Goal: Information Seeking & Learning: Check status

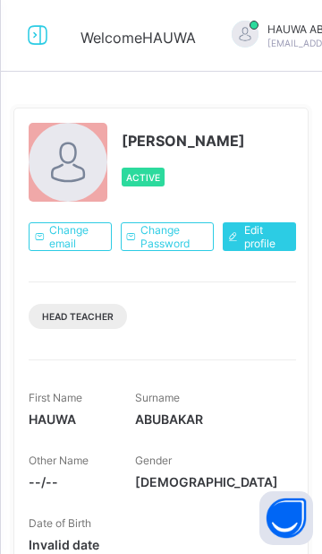
click at [38, 39] on icon at bounding box center [37, 35] width 30 height 26
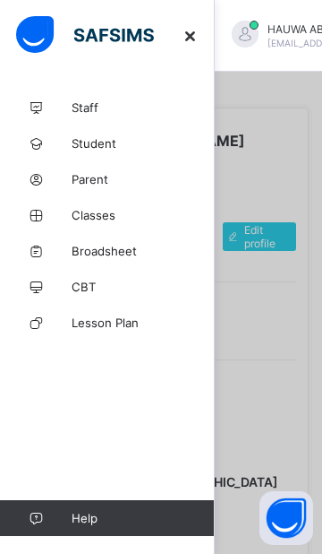
click at [136, 249] on span "Broadsheet" at bounding box center [143, 251] width 143 height 14
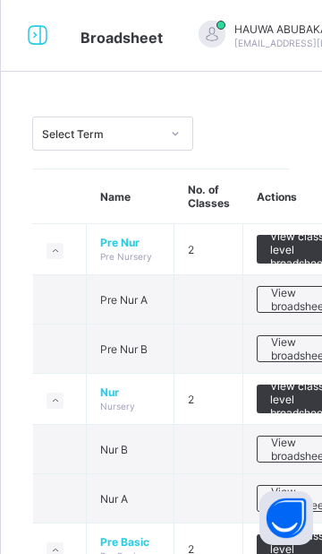
click at [46, 35] on icon at bounding box center [37, 35] width 30 height 26
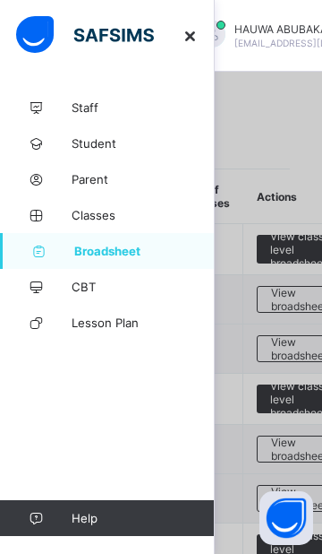
click at [122, 214] on span "Classes" at bounding box center [143, 215] width 143 height 14
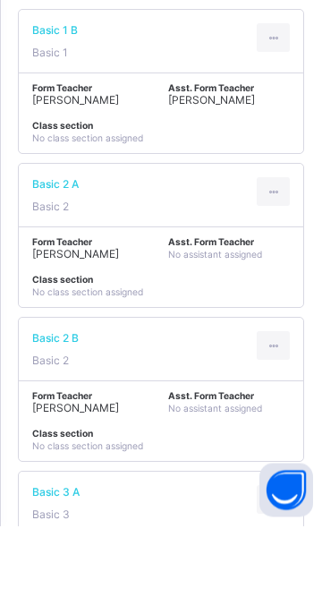
scroll to position [1383, 0]
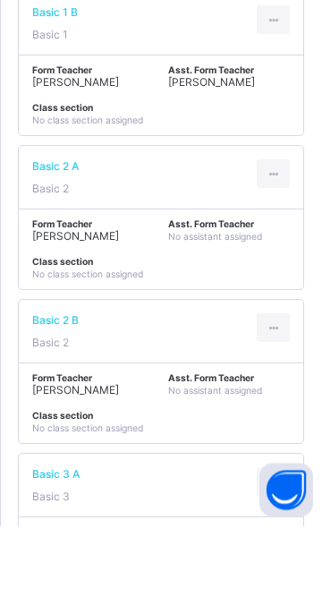
click at [107, 461] on div "Form Teacher [PERSON_NAME]" at bounding box center [93, 473] width 123 height 24
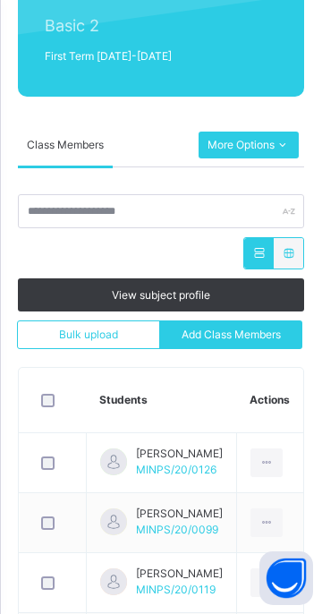
scroll to position [109, 0]
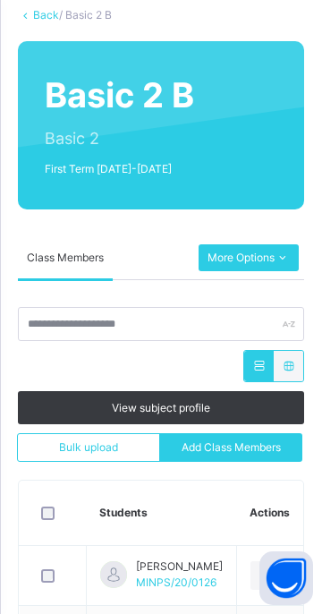
click at [289, 262] on icon at bounding box center [282, 258] width 15 height 16
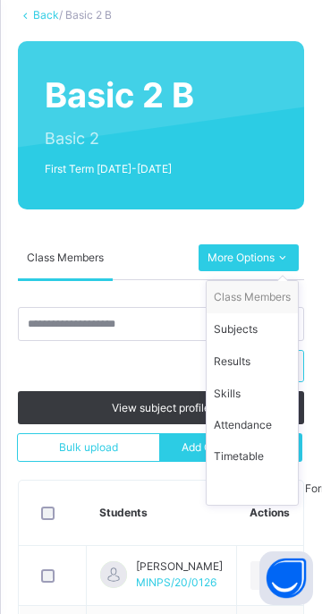
click at [253, 360] on div "Results" at bounding box center [252, 362] width 77 height 18
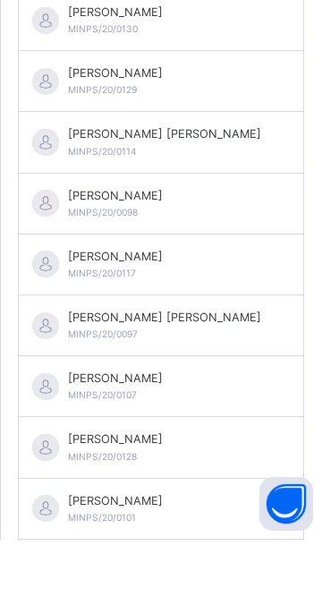
scroll to position [1448, 0]
click at [163, 464] on div "MARYAM NAFIU BALARABE MINPS/20/0107" at bounding box center [115, 459] width 95 height 33
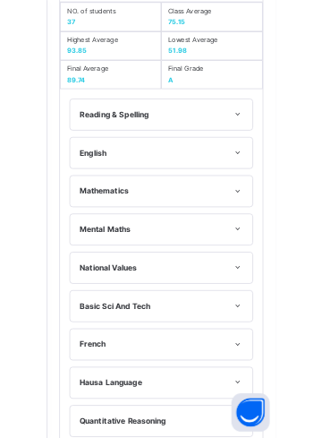
scroll to position [1194, 0]
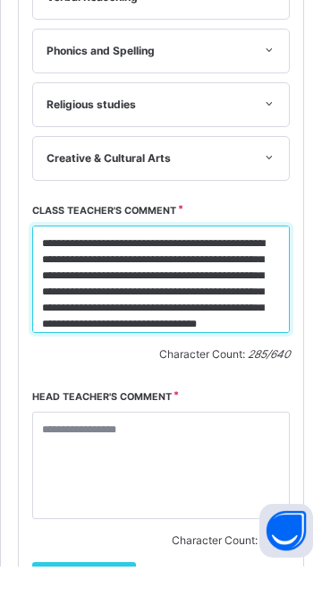
click at [66, 306] on textarea "**********" at bounding box center [161, 326] width 258 height 107
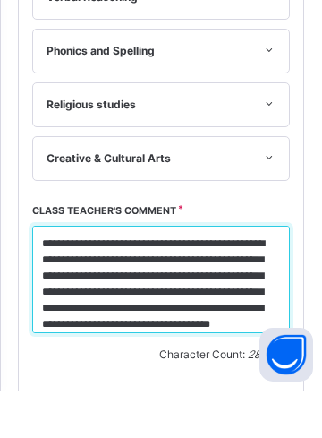
click at [126, 343] on textarea "**********" at bounding box center [161, 326] width 258 height 107
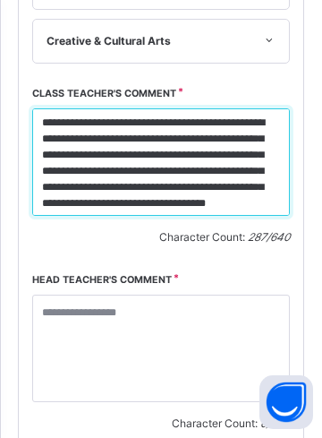
scroll to position [0, 0]
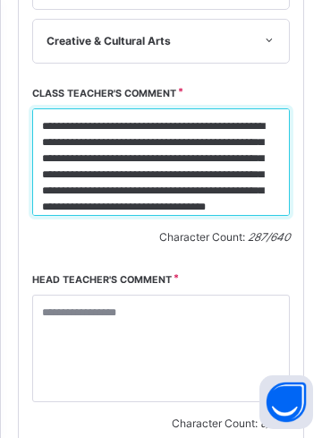
type textarea "**********"
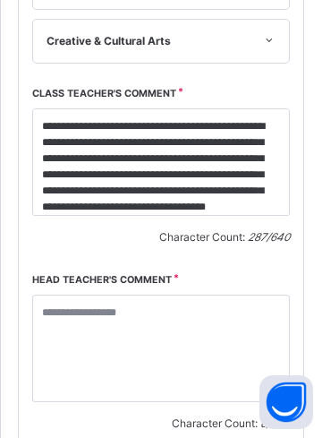
click at [110, 363] on div "Head teacher's comment Character Count: 0 / 640" at bounding box center [161, 345] width 258 height 173
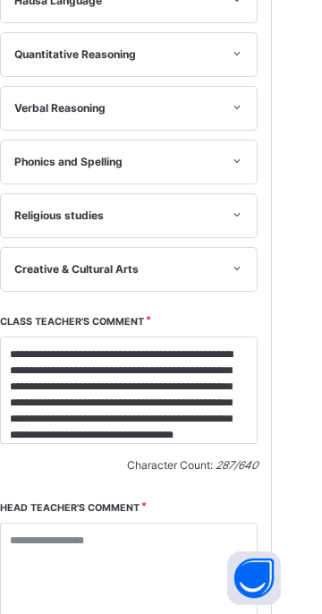
scroll to position [676, 0]
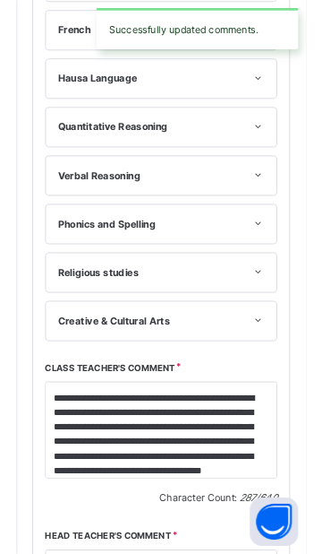
scroll to position [0, 0]
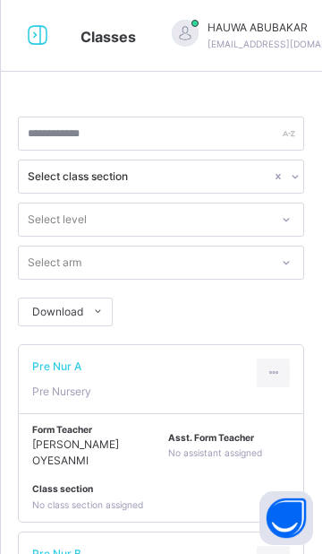
click at [43, 27] on icon at bounding box center [37, 36] width 30 height 32
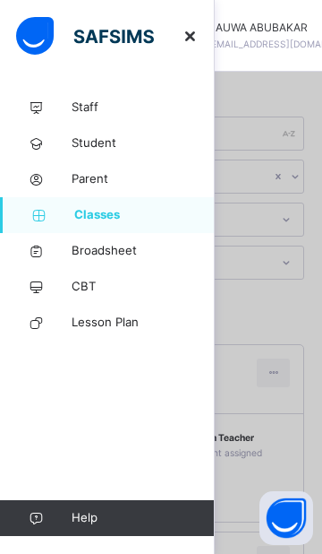
click at [264, 315] on div at bounding box center [161, 277] width 322 height 554
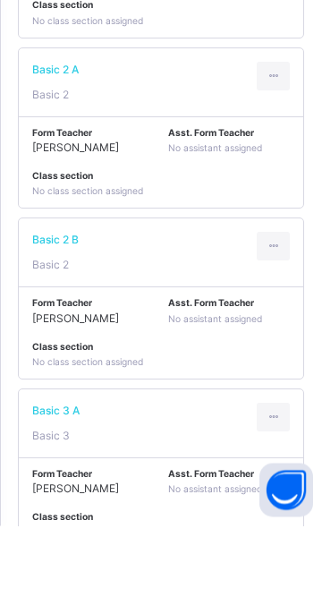
scroll to position [1628, 0]
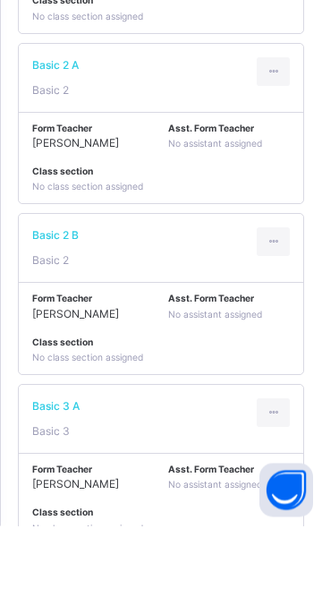
click at [114, 396] on span "Fatima Abubakar Suleiman" at bounding box center [75, 402] width 87 height 13
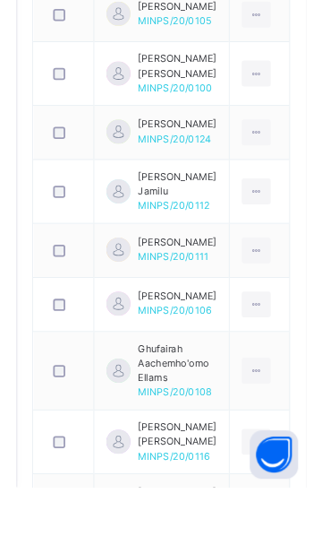
scroll to position [224, 0]
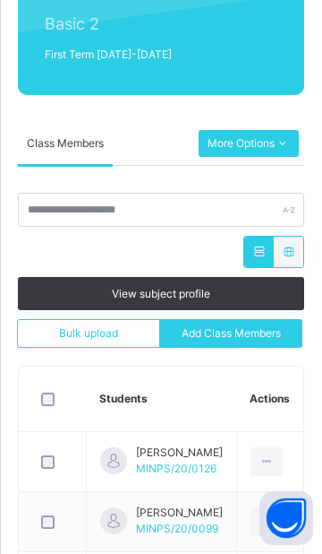
click at [289, 157] on div "More Options" at bounding box center [249, 143] width 100 height 27
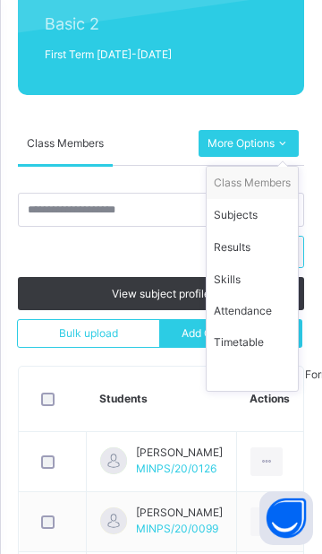
click at [250, 256] on div "Results" at bounding box center [252, 247] width 77 height 18
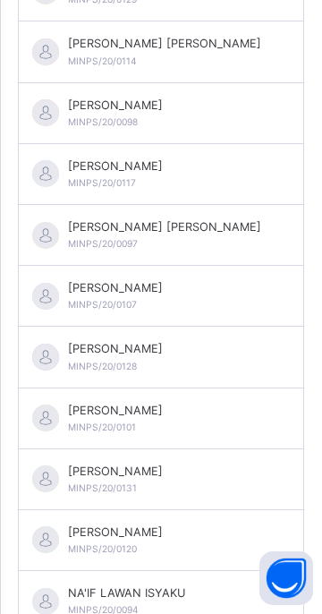
scroll to position [1562, 0]
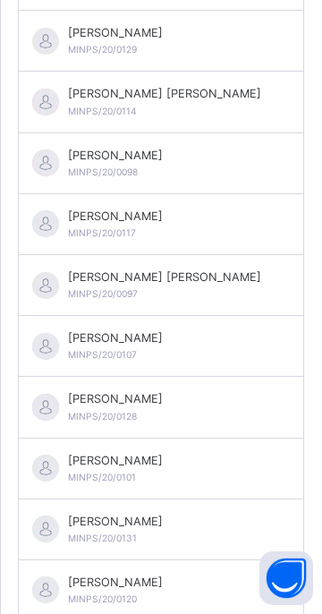
click at [235, 233] on div "MARYAM AHMAD MANSUR MINPS/20/0117" at bounding box center [161, 224] width 285 height 61
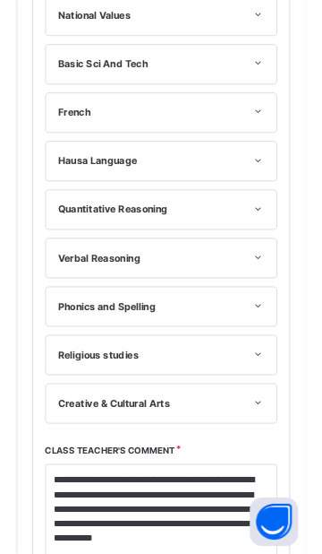
scroll to position [182, 0]
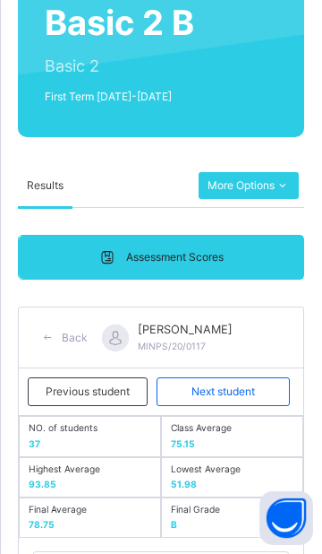
click at [262, 383] on span "Next student" at bounding box center [223, 391] width 105 height 16
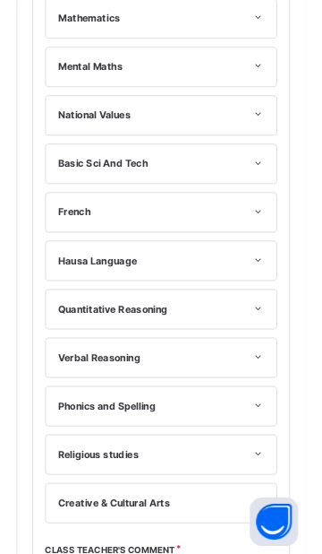
scroll to position [391, 0]
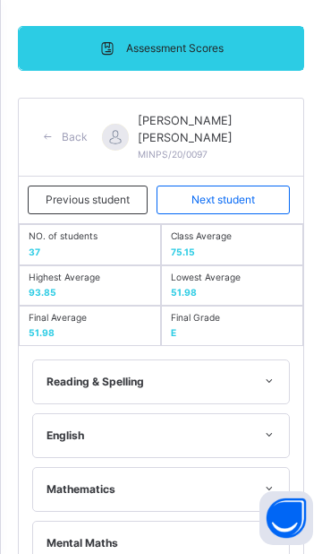
click at [262, 203] on span "Next student" at bounding box center [223, 200] width 105 height 16
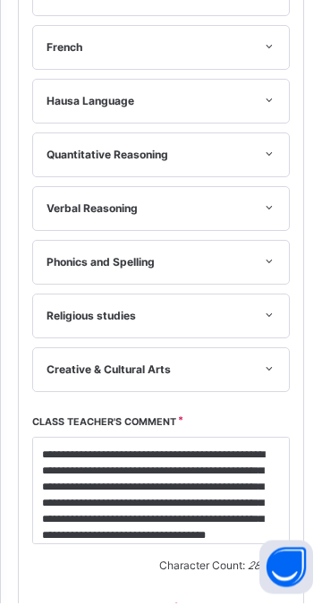
scroll to position [531, 0]
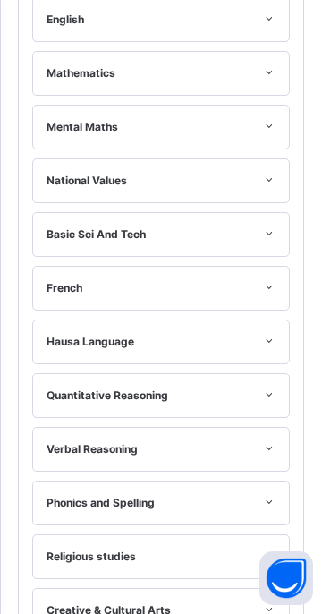
scroll to position [470, 0]
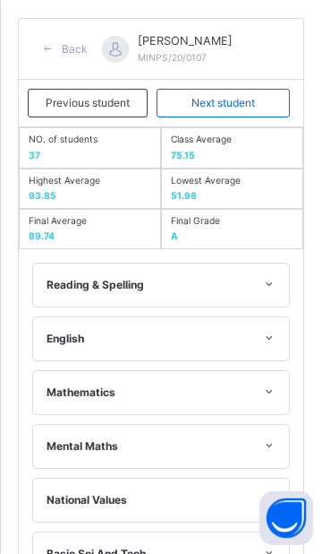
click at [257, 111] on span "Next student" at bounding box center [223, 103] width 105 height 16
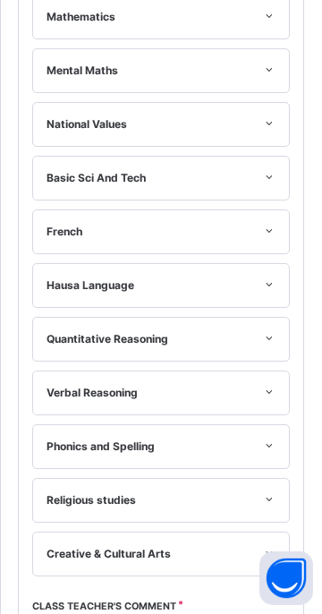
scroll to position [752, 0]
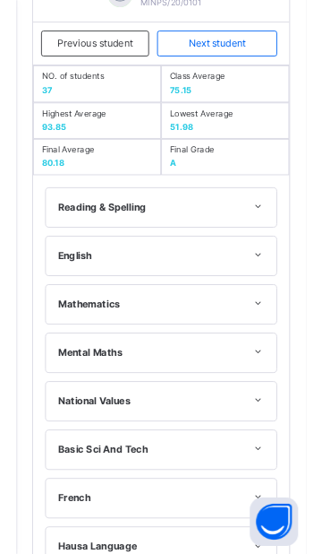
scroll to position [173, 0]
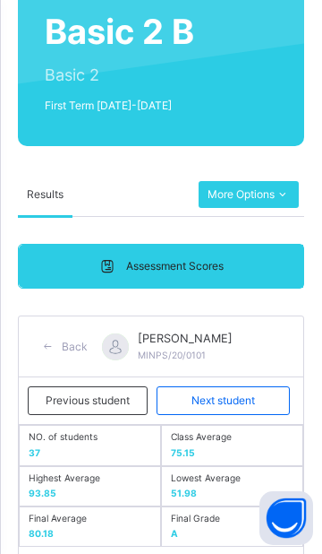
click at [239, 408] on span "Next student" at bounding box center [223, 400] width 105 height 16
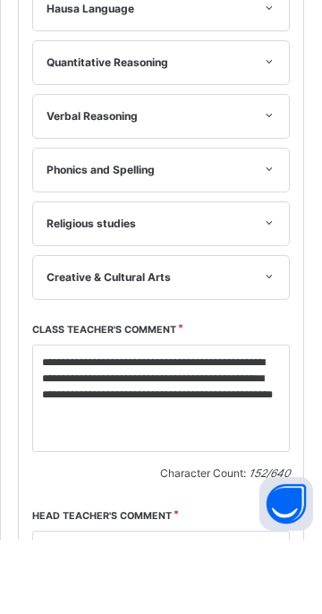
scroll to position [1052, 0]
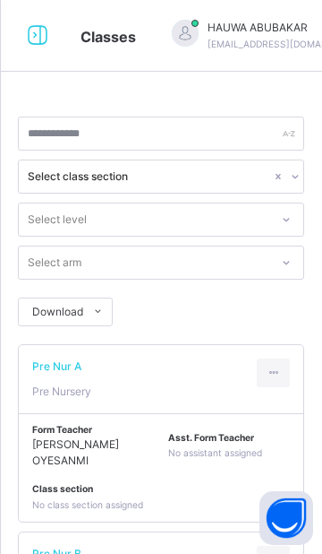
click at [37, 47] on icon at bounding box center [37, 36] width 30 height 32
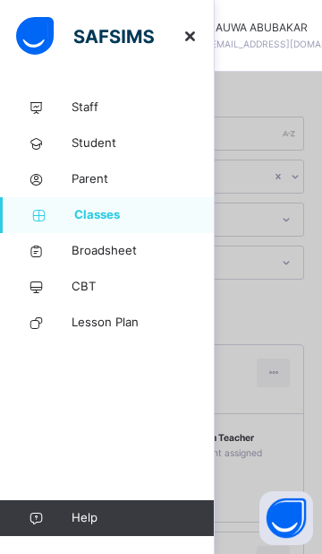
click at [154, 255] on span "Broadsheet" at bounding box center [143, 251] width 143 height 18
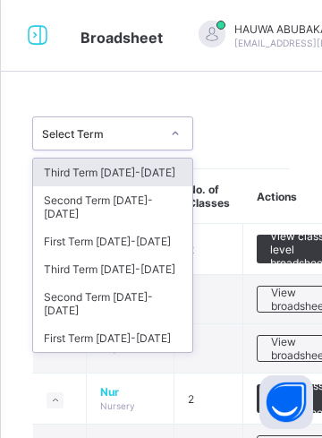
click at [143, 258] on div "Third Term 2024-2025" at bounding box center [112, 269] width 159 height 28
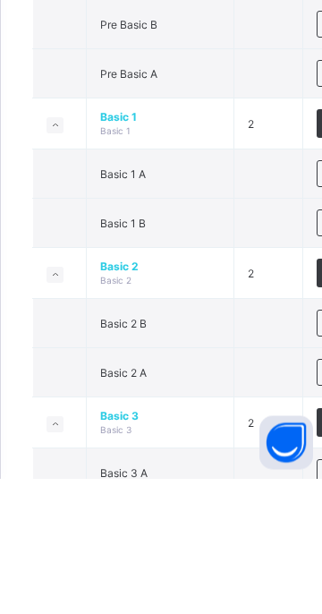
scroll to position [567, 0]
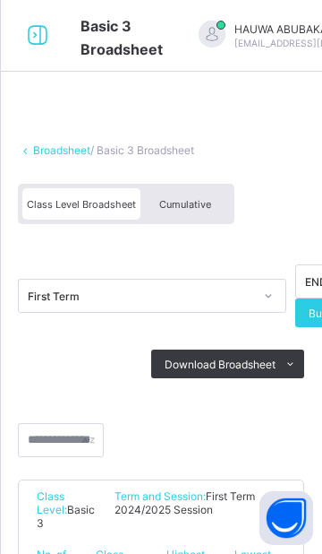
click at [200, 198] on span "Cumulative" at bounding box center [185, 204] width 52 height 13
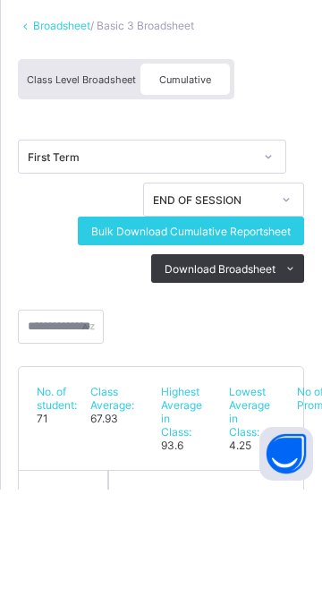
click at [283, 352] on span "Bulk Download Cumulative Reportsheet" at bounding box center [191, 355] width 200 height 13
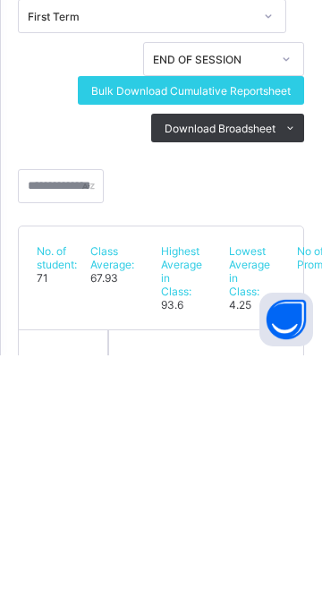
scroll to position [89, 0]
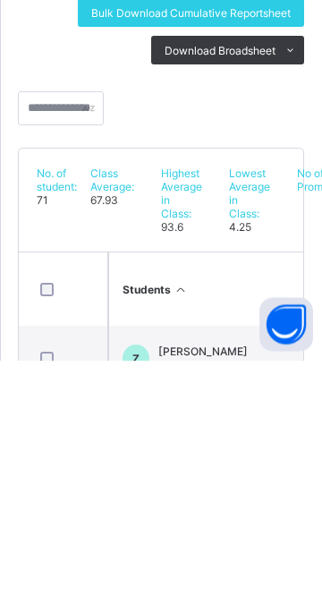
click at [248, 613] on div "ZAYD ABUBAKAR HAMZA MINPS/19/0146" at bounding box center [204, 612] width 90 height 27
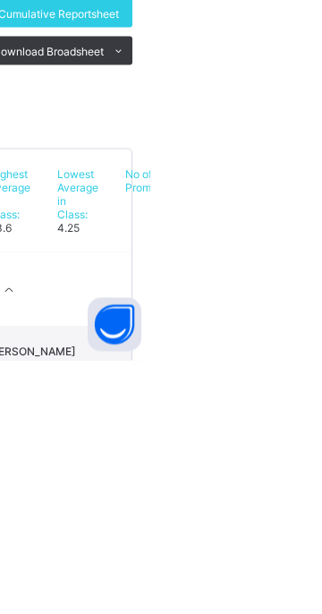
scroll to position [0, 0]
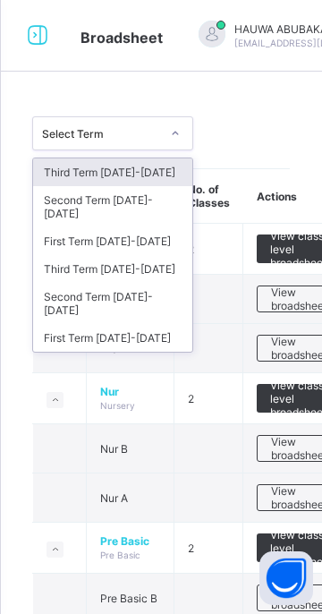
click at [146, 255] on div "Third Term 2024-2025" at bounding box center [112, 269] width 159 height 28
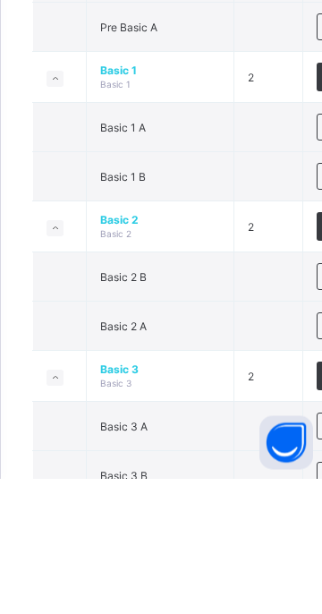
scroll to position [548, 0]
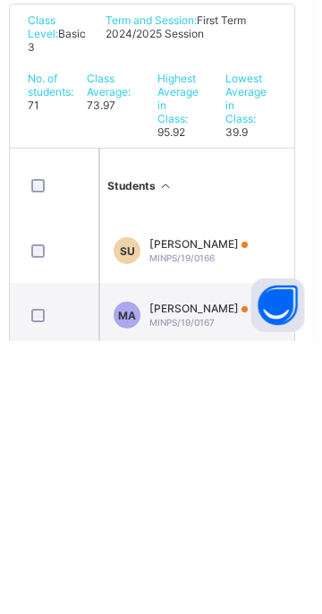
scroll to position [2134, 0]
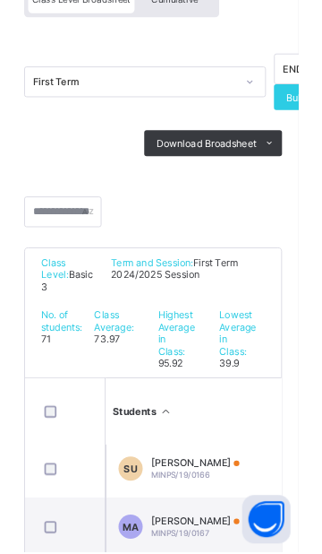
scroll to position [139, 0]
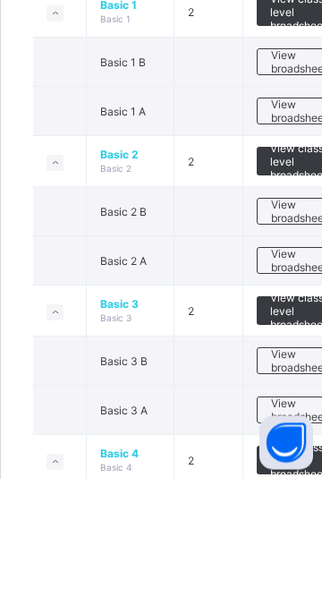
scroll to position [551, 0]
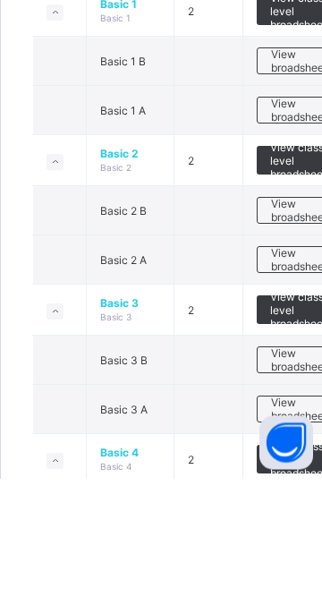
click at [299, 438] on span "View class level broadsheet" at bounding box center [300, 446] width 58 height 40
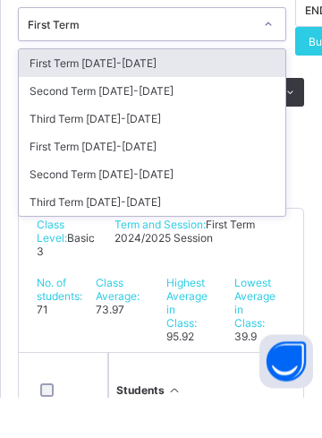
scroll to position [218, 0]
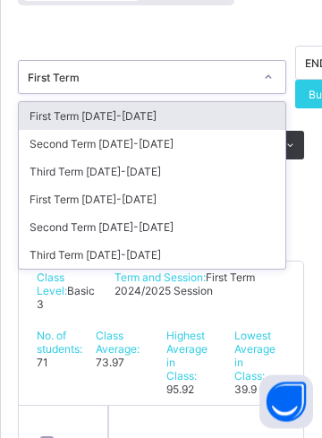
click at [142, 254] on div "Third Term 2024-2025" at bounding box center [152, 256] width 267 height 28
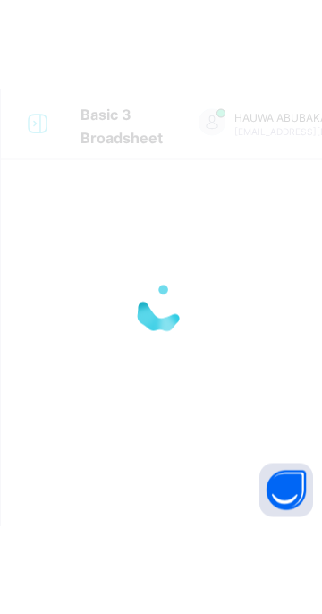
scroll to position [0, 0]
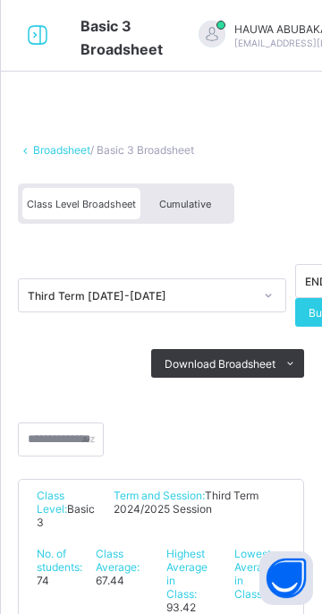
click at [205, 204] on span "Cumulative" at bounding box center [185, 204] width 52 height 13
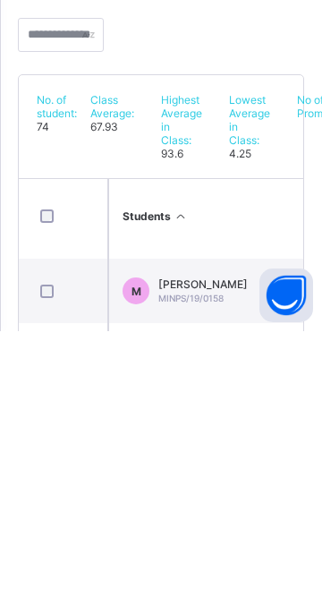
scroll to position [3619, 0]
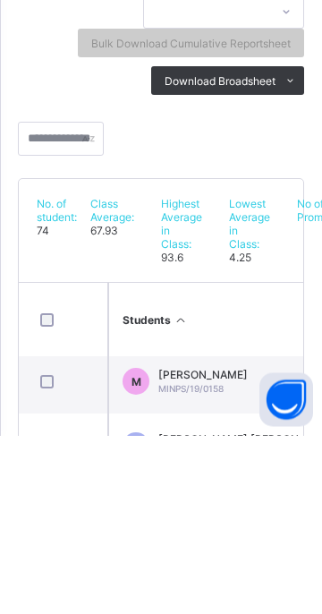
click at [248, 561] on div "MUHAMMAD SULEIMAN SHUAIBU MINPS/19/0158" at bounding box center [204, 560] width 90 height 27
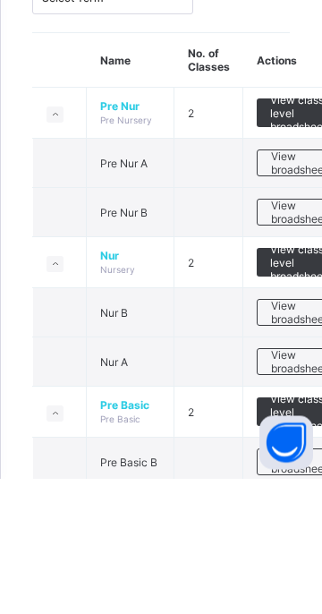
scroll to position [133, 0]
